Goal: Information Seeking & Learning: Learn about a topic

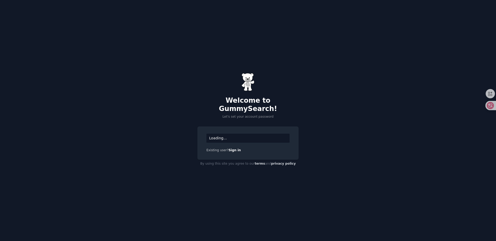
click at [225, 134] on div "Loading..." at bounding box center [247, 138] width 83 height 9
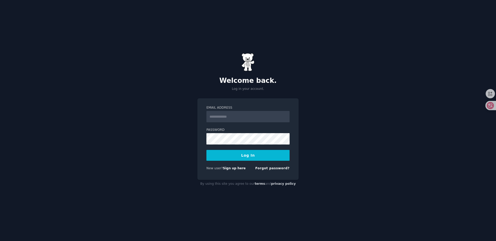
type input "**********"
click at [232, 168] on link "Sign up here" at bounding box center [234, 168] width 23 height 4
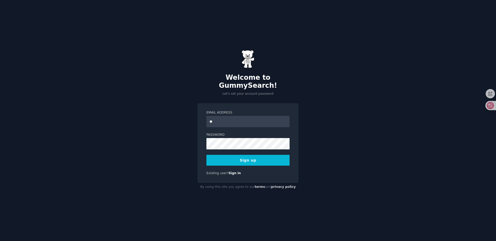
type input "**********"
click at [252, 157] on button "Sign up" at bounding box center [247, 160] width 83 height 11
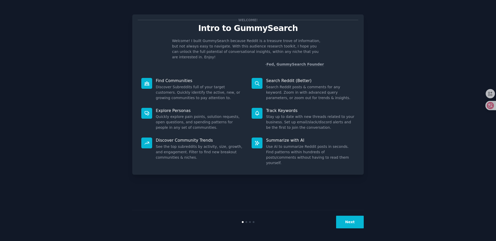
click at [206, 62] on p "- Fed, GummySearch Founder" at bounding box center [248, 64] width 152 height 5
click at [216, 34] on div "Welcome! Intro to GummySearch Welcome! I built GummySearch because Reddit is a …" at bounding box center [248, 43] width 220 height 47
click at [281, 185] on div "Welcome! Intro to GummySearch Welcome! I built GummySearch because Reddit is a …" at bounding box center [247, 120] width 231 height 227
click at [346, 224] on button "Next" at bounding box center [350, 222] width 28 height 13
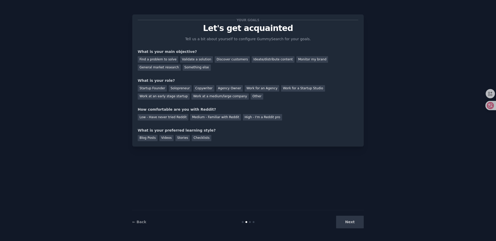
click at [348, 217] on div "Next" at bounding box center [324, 222] width 77 height 13
click at [348, 200] on div "Your goals Let's get acquainted Tell us a bit about yourself to configure Gummy…" at bounding box center [247, 120] width 231 height 227
click at [352, 224] on div "Next" at bounding box center [324, 222] width 77 height 13
click at [228, 135] on div "Blog Posts Videos Stories Checklists" at bounding box center [248, 137] width 220 height 8
click at [162, 54] on div "What is your main objective?" at bounding box center [248, 51] width 220 height 5
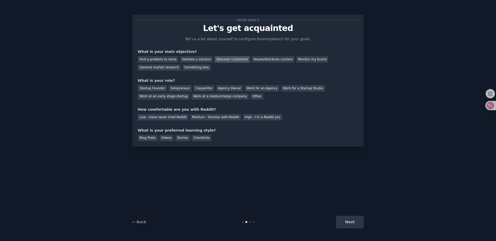
click at [218, 62] on div "Discover customers" at bounding box center [232, 59] width 35 height 6
click at [168, 66] on div "General market research" at bounding box center [159, 68] width 43 height 6
click at [265, 60] on div "Ideate/distribute content" at bounding box center [272, 59] width 43 height 6
click at [215, 62] on div "Discover customers" at bounding box center [232, 59] width 35 height 6
click at [160, 69] on div "General market research" at bounding box center [159, 68] width 43 height 6
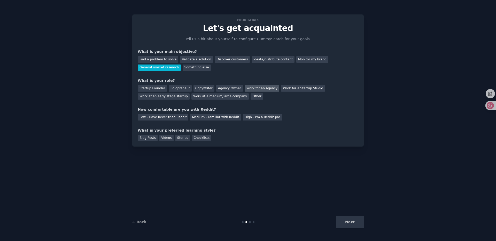
click at [262, 89] on div "Work for an Agency" at bounding box center [261, 88] width 35 height 6
click at [491, 107] on div at bounding box center [488, 105] width 14 height 9
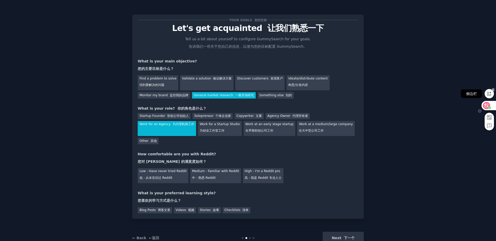
click at [487, 93] on icon at bounding box center [489, 94] width 4 height 4
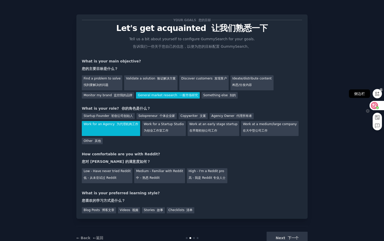
click at [377, 97] on div at bounding box center [377, 93] width 9 height 9
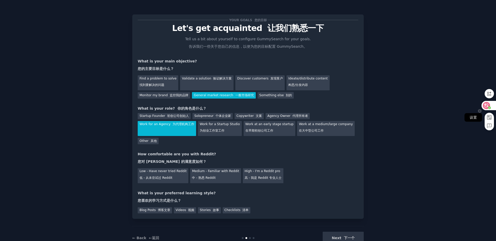
click at [489, 116] on rect at bounding box center [489, 117] width 4 height 4
select select "mini"
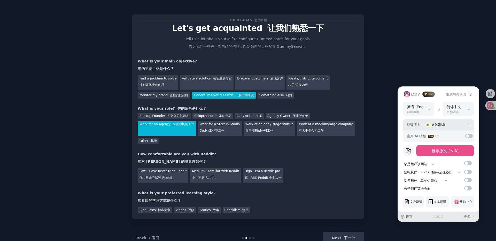
click at [469, 126] on icon at bounding box center [469, 125] width 4 height 4
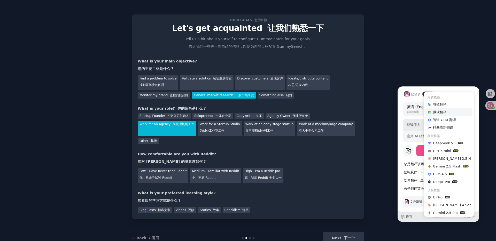
click at [418, 121] on div "翻译服务 ： 微软翻译 免费模型 谷歌翻译 微软翻译 智谱 GLM 翻译 硅基流动翻译 高级模型 DeepSeek V3 GPT-5 mini [PERSON…" at bounding box center [437, 124] width 71 height 11
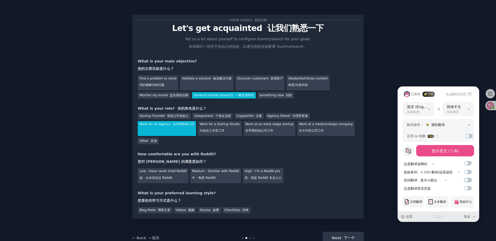
click at [465, 174] on input "checkbox" at bounding box center [467, 172] width 7 height 4
click at [469, 174] on input "checkbox" at bounding box center [467, 172] width 7 height 4
checkbox input "false"
click at [444, 180] on select "直接触发 显示图标 显示小圆点 按 Ctrl 触发 按 ⌥ 触发 按 Shift 触发" at bounding box center [432, 180] width 31 height 5
click at [374, 124] on div "已登录 升级 生成网页快照 自动检测 英语 (English) (自动检测) 简体中文 繁体中文-台湾 (繁體中文-台湾) 繁体中文-香港 (繁體中文-香港)…" at bounding box center [248, 120] width 496 height 241
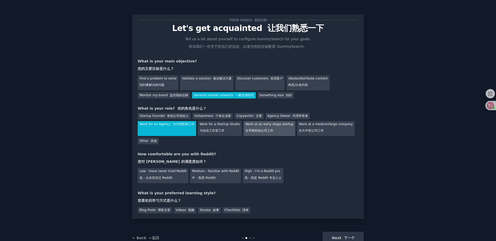
click at [244, 126] on div "Work at an early stage startup 在早期初创公司工作" at bounding box center [269, 128] width 52 height 15
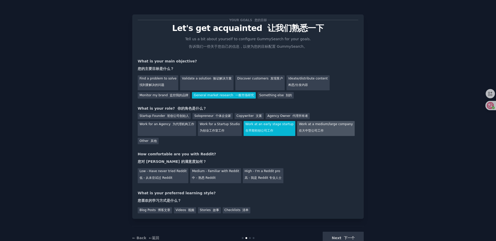
click at [304, 128] on div "Work at a medium/large company 在大中型公司工作" at bounding box center [325, 128] width 57 height 15
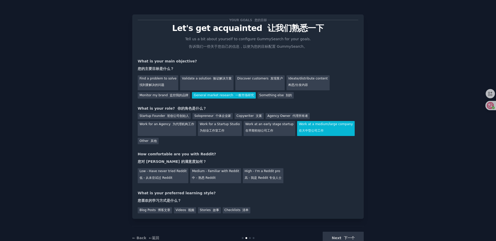
click at [273, 152] on div "How comfortable are you with Reddit? 您对 [PERSON_NAME] 的满意度如何？" at bounding box center [248, 159] width 220 height 15
click at [168, 146] on div "Your goals 您的目标 Let's get acquainted 让我们熟悉一下 Tell us a bit about yourself to co…" at bounding box center [248, 117] width 220 height 194
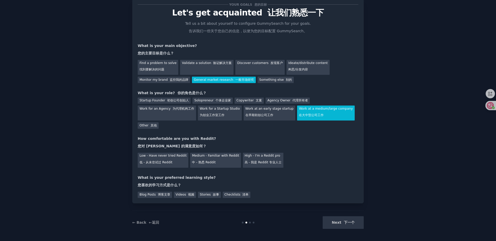
scroll to position [16, 0]
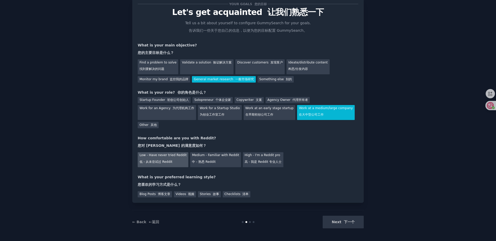
click at [159, 157] on div "Low - Have never tried Reddit 低 - 从未尝试过 Reddit" at bounding box center [163, 159] width 51 height 15
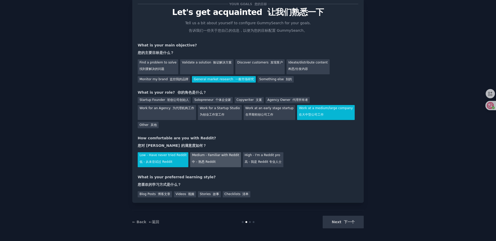
click at [208, 156] on div "Medium - Familiar with Reddit 中 - 熟悉 Reddit" at bounding box center [215, 159] width 51 height 15
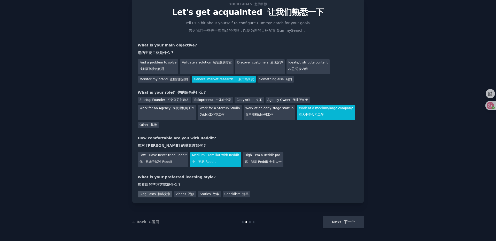
click at [162, 196] on font "博客文章" at bounding box center [164, 194] width 12 height 4
click at [339, 223] on button "Next 下一个" at bounding box center [342, 222] width 41 height 13
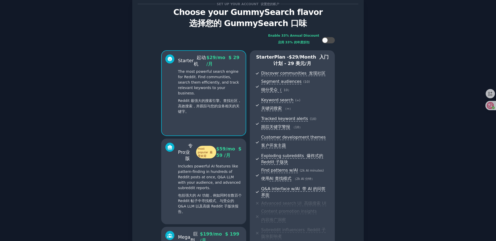
scroll to position [130, 0]
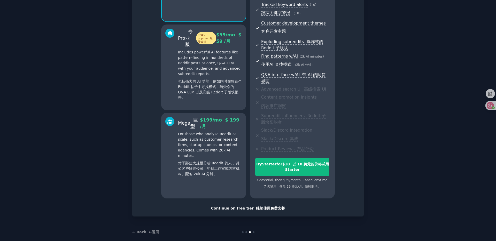
click at [234, 206] on div "Continue on free tier 继续使用免费套餐" at bounding box center [248, 208] width 220 height 5
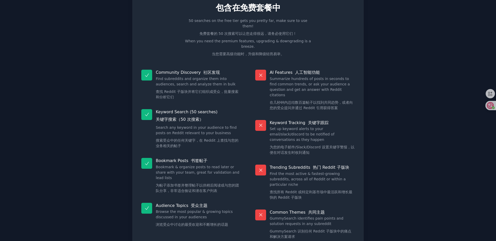
scroll to position [40, 0]
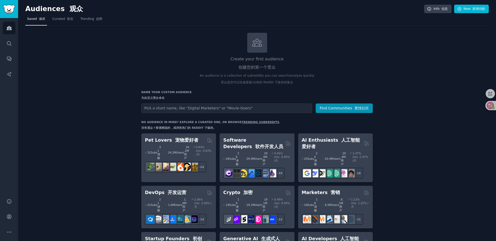
click at [6, 44] on icon "Sidebar" at bounding box center [8, 43] width 5 height 5
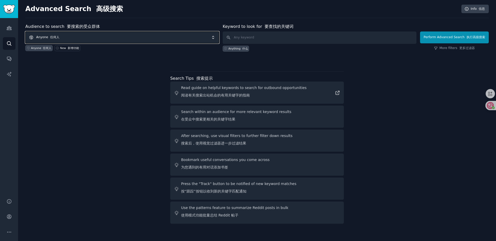
click at [132, 41] on span "Anyone 任何人" at bounding box center [122, 37] width 194 height 12
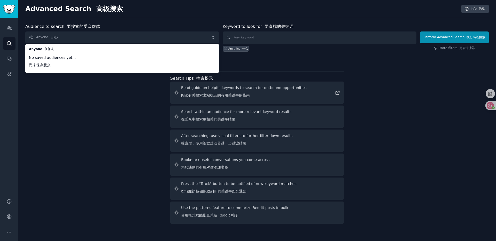
click at [116, 90] on div "Audience to search 要搜索的受众群体 Anyone 任何人 Anyone 任何人 No saved audiences yet... 尚未保…" at bounding box center [256, 124] width 463 height 202
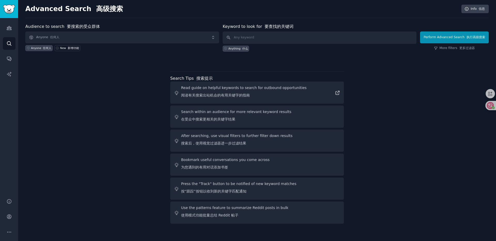
click at [34, 49] on div "Anyone 任何人" at bounding box center [41, 48] width 20 height 4
click at [61, 49] on div "New 新增功能" at bounding box center [69, 48] width 19 height 4
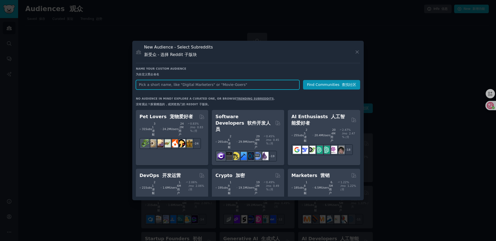
click at [215, 81] on input "text" at bounding box center [217, 85] width 163 height 10
type input "sex toy"
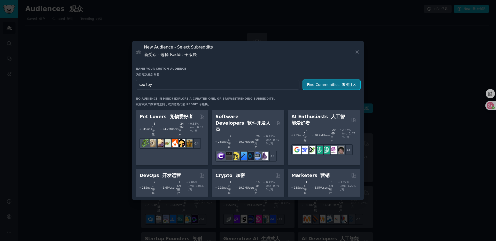
click at [329, 81] on button "Find Communities 查找社区" at bounding box center [331, 85] width 57 height 10
